Goal: Task Accomplishment & Management: Use online tool/utility

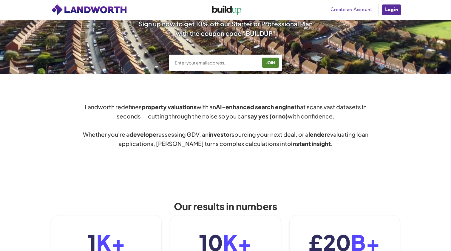
scroll to position [255, 0]
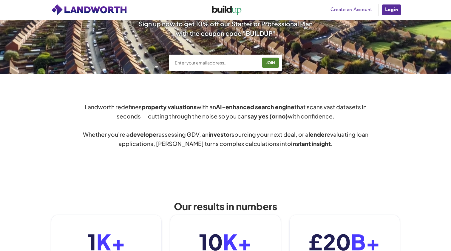
click at [223, 64] on input "text" at bounding box center [215, 63] width 83 height 6
type input "[EMAIL_ADDRESS][DOMAIN_NAME]"
click at [272, 62] on div "JOIN" at bounding box center [271, 63] width 14 height 10
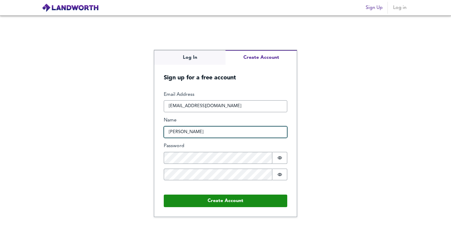
type input "thomas rozycki"
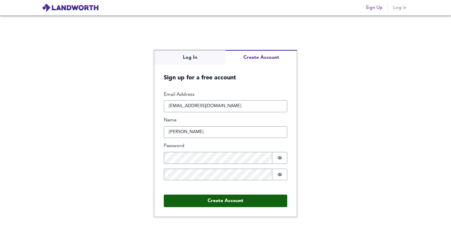
click at [215, 201] on button "Create Account" at bounding box center [226, 201] width 124 height 13
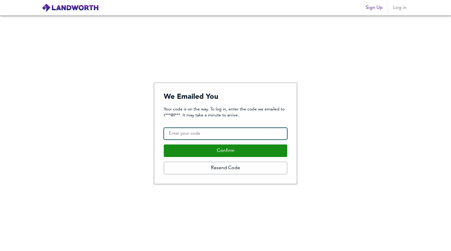
click at [227, 134] on input "Confirmation Code" at bounding box center [226, 134] width 124 height 12
paste input "348436"
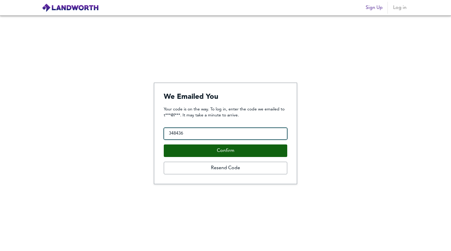
type input "348436"
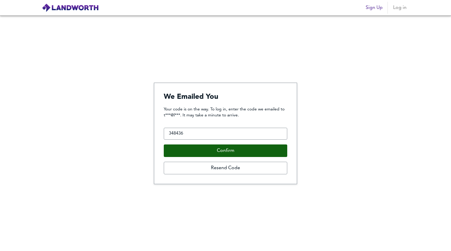
click at [213, 147] on button "Confirm" at bounding box center [226, 150] width 124 height 13
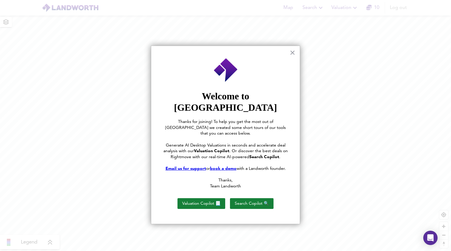
click at [349, 80] on div at bounding box center [225, 125] width 451 height 251
drag, startPoint x: 230, startPoint y: 129, endPoint x: 259, endPoint y: 130, distance: 29.3
click at [259, 143] on span "Generate AI Desktop Valuations in seconds and accelerate deal analysis with our" at bounding box center [225, 148] width 123 height 10
drag, startPoint x: 212, startPoint y: 129, endPoint x: 270, endPoint y: 130, distance: 57.6
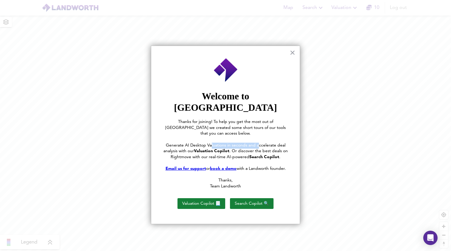
click at [261, 143] on span "Generate AI Desktop Valuations in seconds and accelerate deal analysis with our" at bounding box center [225, 148] width 123 height 10
click at [276, 143] on span "Generate AI Desktop Valuations in seconds and accelerate deal analysis with our" at bounding box center [225, 148] width 123 height 10
drag, startPoint x: 252, startPoint y: 128, endPoint x: 251, endPoint y: 134, distance: 5.8
click at [233, 143] on p "Generate AI Desktop Valuations in seconds and accelerate deal analysis with our…" at bounding box center [225, 152] width 125 height 18
click at [252, 149] on span ". Or discover the best deals on Rightmove with our real-time AI-powered" at bounding box center [230, 154] width 118 height 10
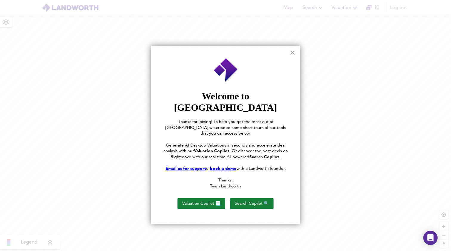
drag, startPoint x: 230, startPoint y: 134, endPoint x: 237, endPoint y: 134, distance: 6.9
click at [233, 149] on span ". Or discover the best deals on Rightmove with our real-time AI-powered" at bounding box center [230, 154] width 118 height 10
click at [212, 198] on button "Valuation Copilot 📃" at bounding box center [202, 203] width 48 height 11
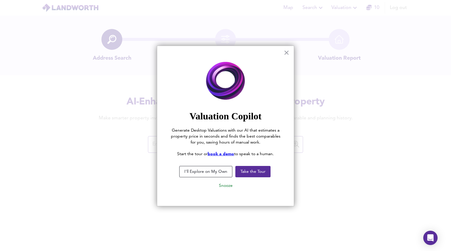
click at [213, 173] on button "I'll Explore on My Own" at bounding box center [205, 171] width 53 height 11
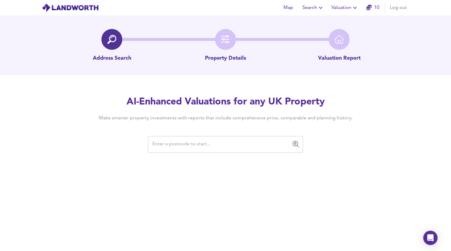
click at [188, 148] on input "text" at bounding box center [221, 144] width 141 height 11
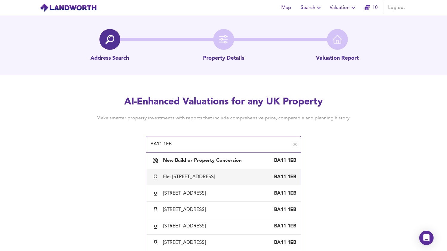
type input "BA11 1EB"
drag, startPoint x: 331, startPoint y: 182, endPoint x: 334, endPoint y: 98, distance: 83.6
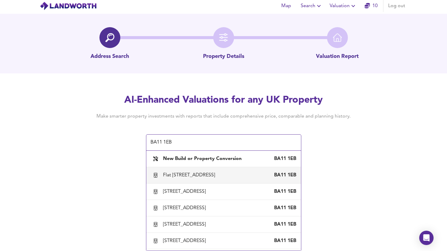
click at [355, 165] on div "Map Search Valuation 10 Log out Address Search Property Details Valuation Repor…" at bounding box center [223, 123] width 447 height 251
click at [311, 157] on div "Map Search Valuation 10 Log out Address Search Property Details Valuation Repor…" at bounding box center [223, 123] width 447 height 251
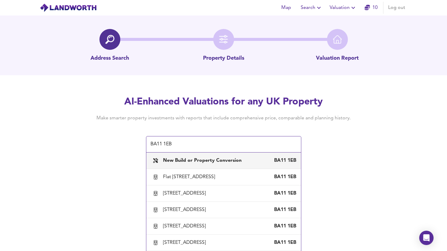
click at [190, 163] on b "New Build or Property Conversion" at bounding box center [202, 160] width 79 height 5
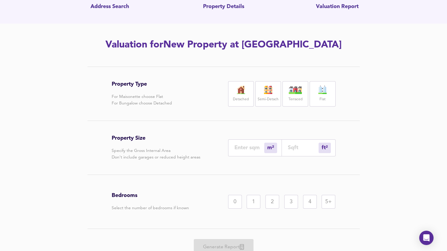
scroll to position [78, 0]
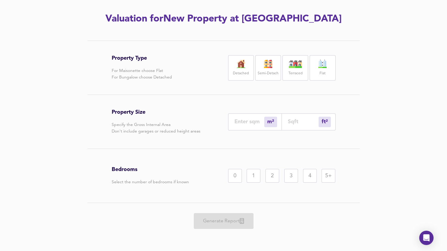
click at [300, 122] on input "number" at bounding box center [303, 121] width 31 height 6
type input "0"
type input "1"
type input "14"
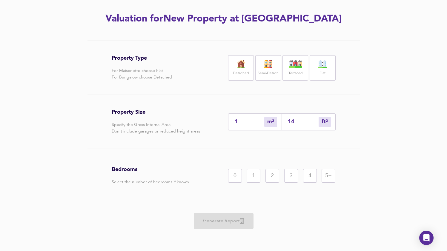
type input "13"
type input "140"
type input "130"
type input "1400"
click at [259, 69] on div "Semi-Detach" at bounding box center [268, 67] width 26 height 25
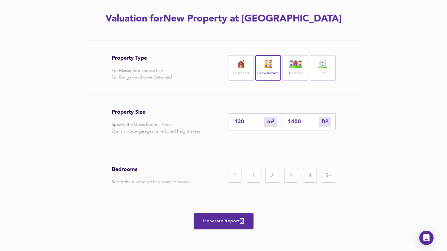
click at [295, 178] on div "3" at bounding box center [291, 176] width 14 height 14
click at [306, 178] on div "4" at bounding box center [310, 176] width 14 height 14
click at [285, 178] on div "3" at bounding box center [291, 176] width 14 height 14
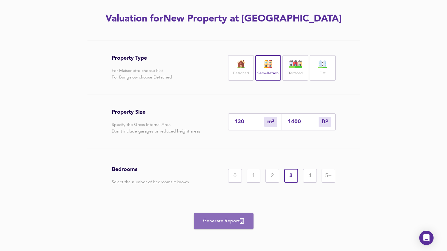
click at [230, 221] on span "Generate Report" at bounding box center [224, 221] width 48 height 8
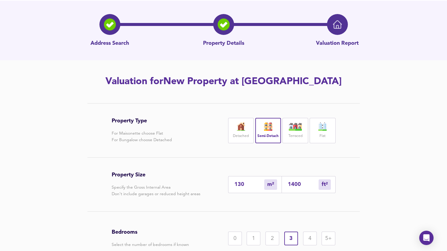
scroll to position [0, 0]
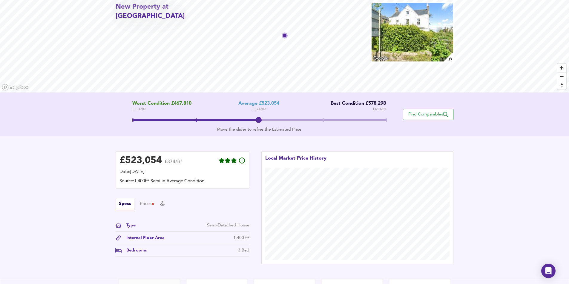
scroll to position [48, 0]
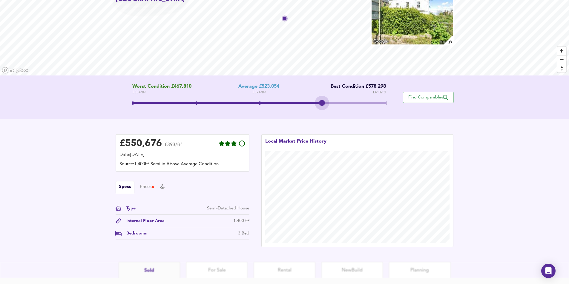
drag, startPoint x: 299, startPoint y: 103, endPoint x: 332, endPoint y: 103, distance: 33.4
click at [332, 103] on span at bounding box center [258, 103] width 253 height 11
drag, startPoint x: 322, startPoint y: 103, endPoint x: 384, endPoint y: 101, distance: 62.1
click at [325, 101] on span at bounding box center [322, 103] width 6 height 6
drag, startPoint x: 374, startPoint y: 104, endPoint x: 300, endPoint y: 102, distance: 74.1
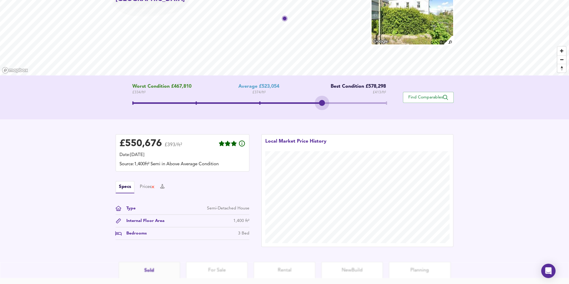
click at [300, 102] on span at bounding box center [258, 103] width 253 height 11
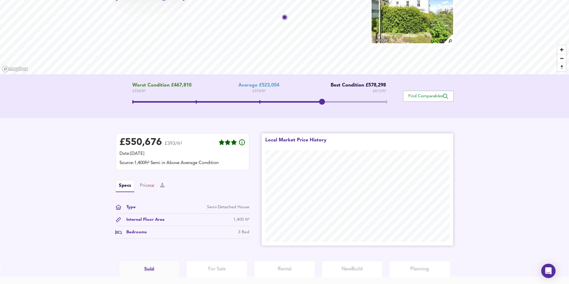
scroll to position [50, 0]
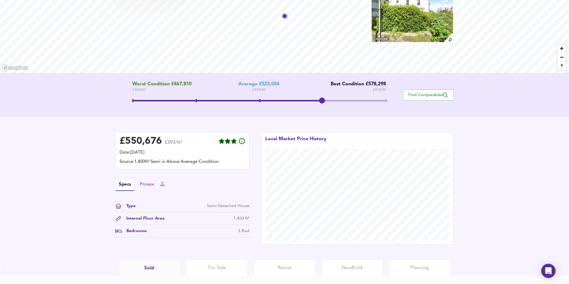
click at [141, 182] on div "Prices" at bounding box center [147, 184] width 15 height 7
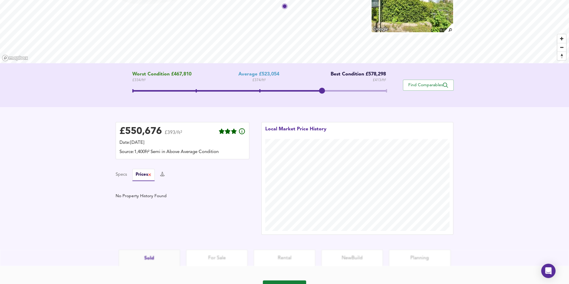
scroll to position [90, 0]
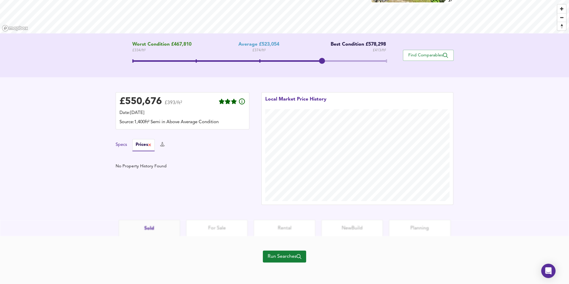
click at [122, 147] on button "Specs" at bounding box center [121, 145] width 11 height 7
